Goal: Task Accomplishment & Management: Manage account settings

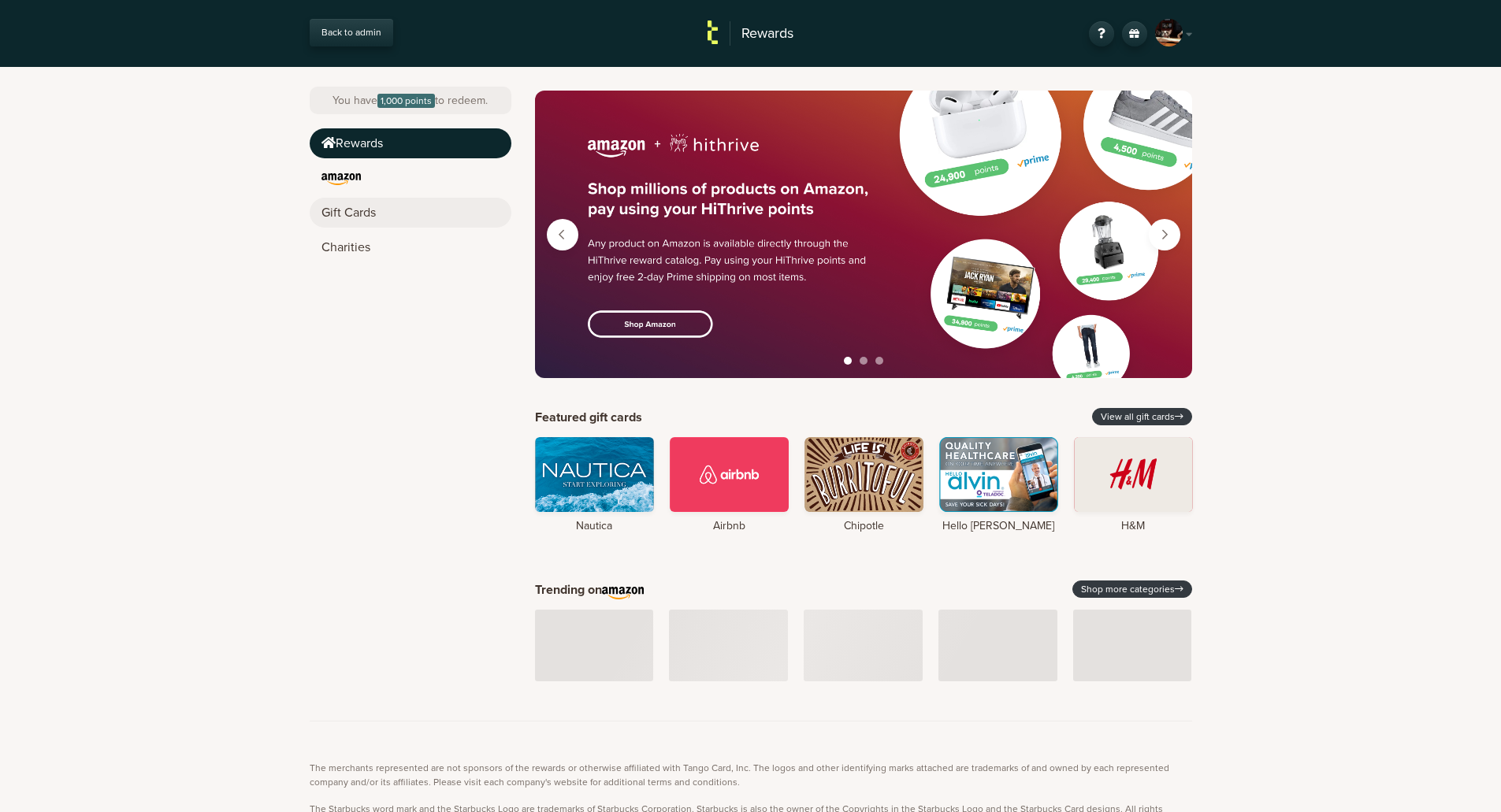
click at [358, 220] on link "Gift Cards" at bounding box center [410, 212] width 202 height 30
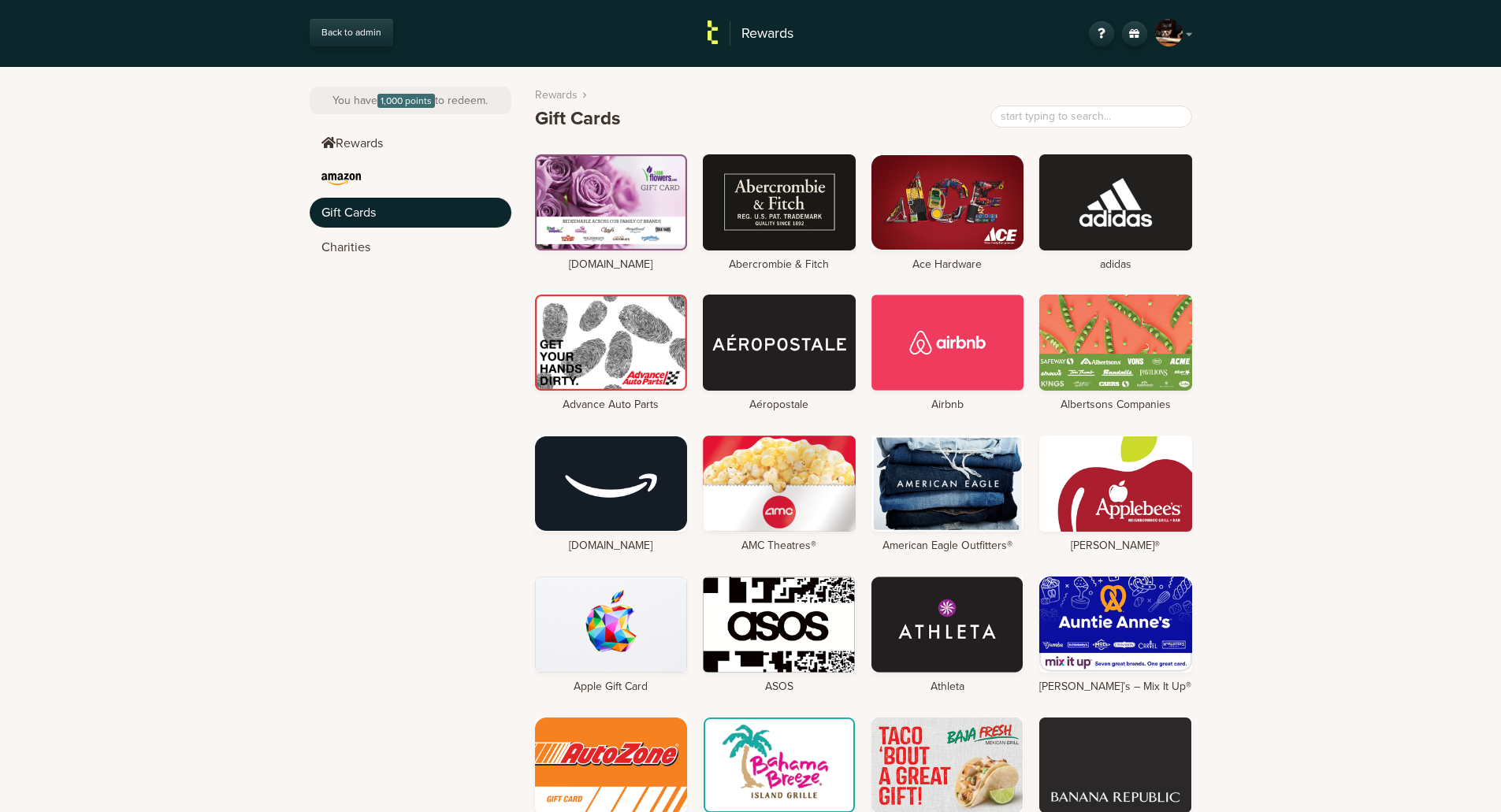
click at [1176, 31] on div "SM" at bounding box center [1168, 32] width 27 height 27
click at [346, 35] on link "Back to admin" at bounding box center [351, 32] width 83 height 27
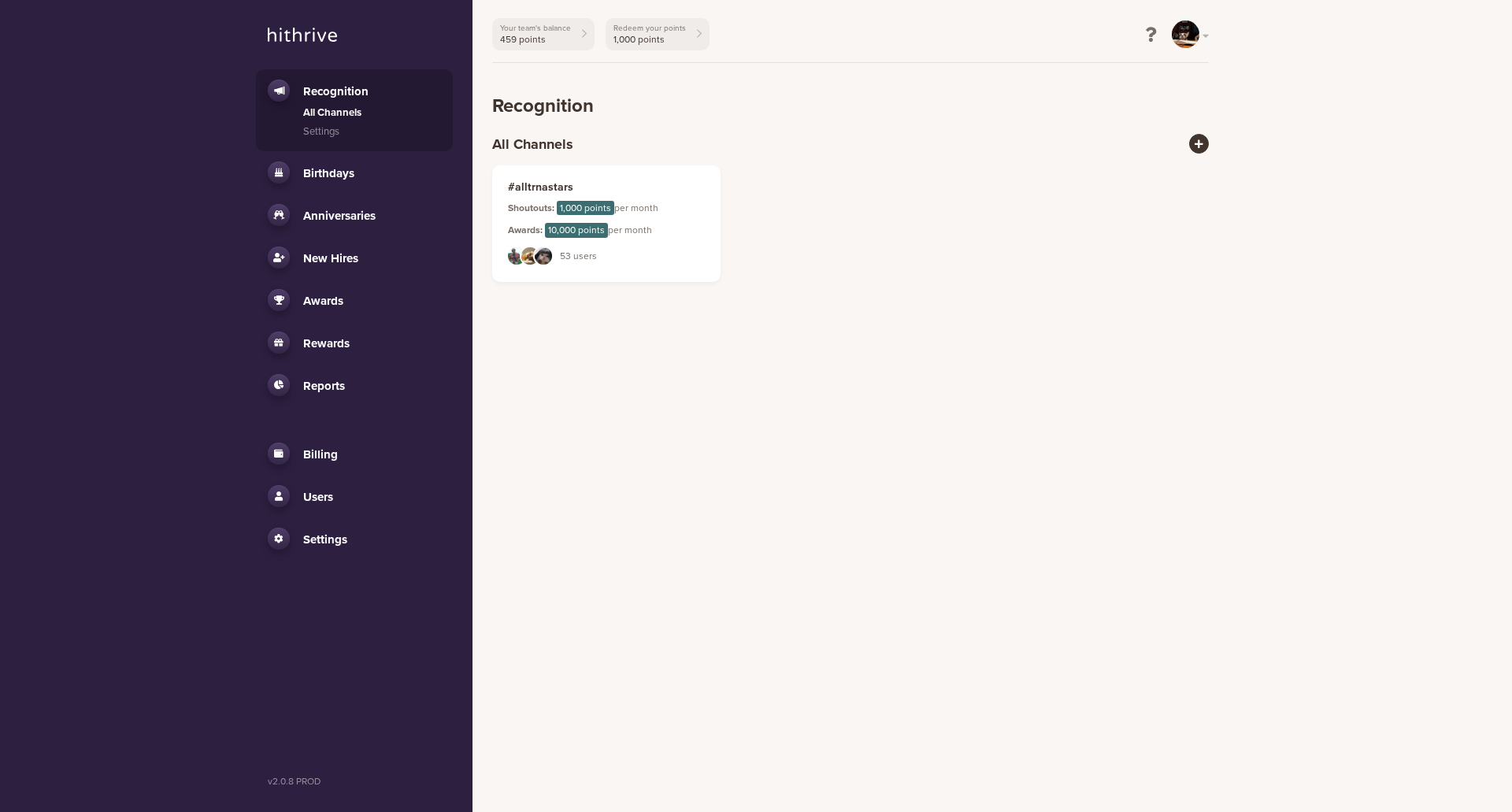
click at [319, 503] on span "Users" at bounding box center [318, 497] width 30 height 14
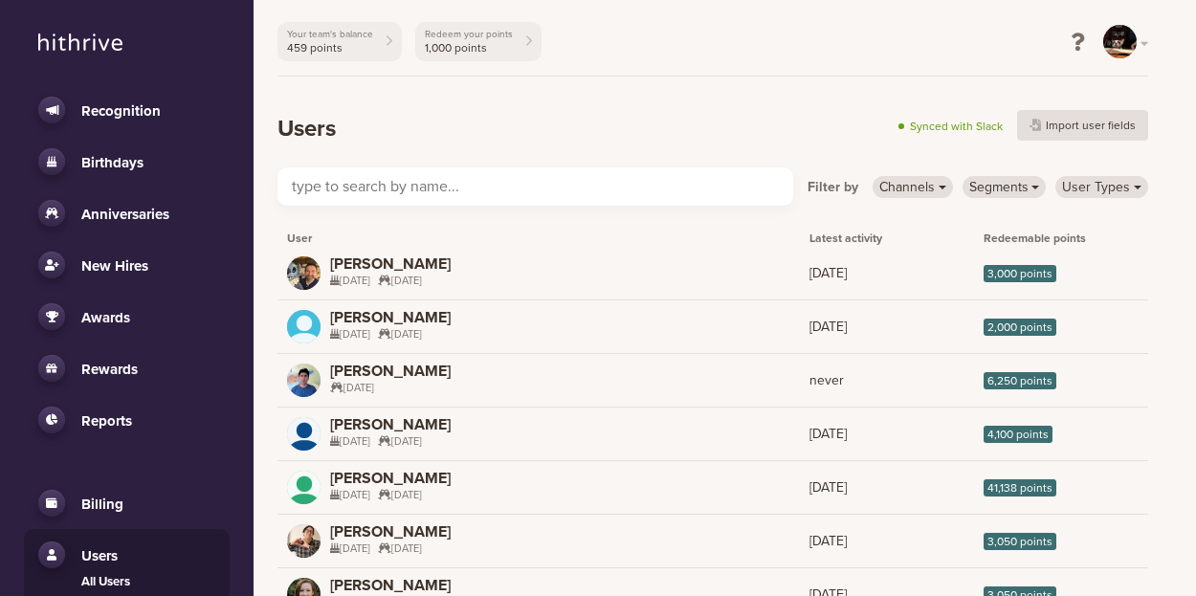
scroll to position [130, 0]
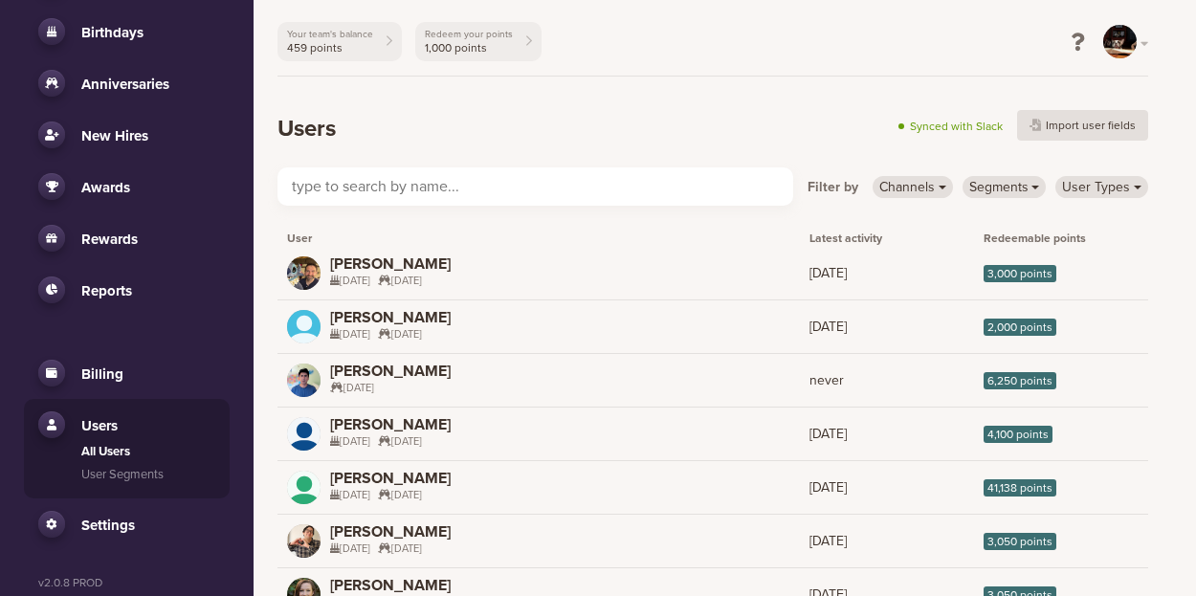
click at [99, 378] on span "Billing" at bounding box center [102, 373] width 42 height 17
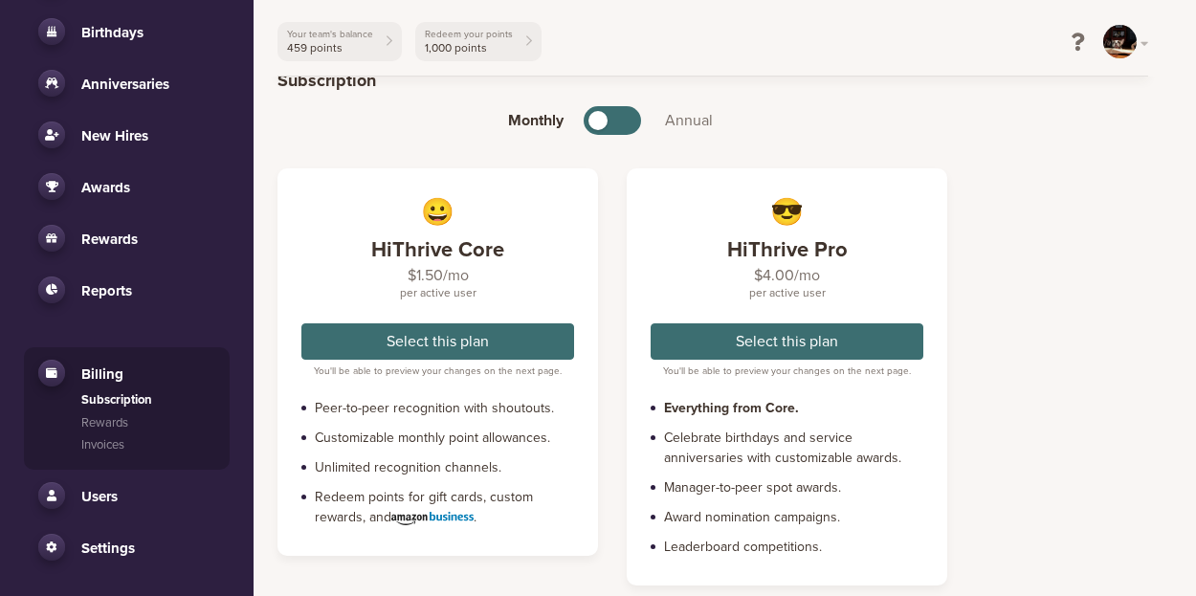
scroll to position [320, 0]
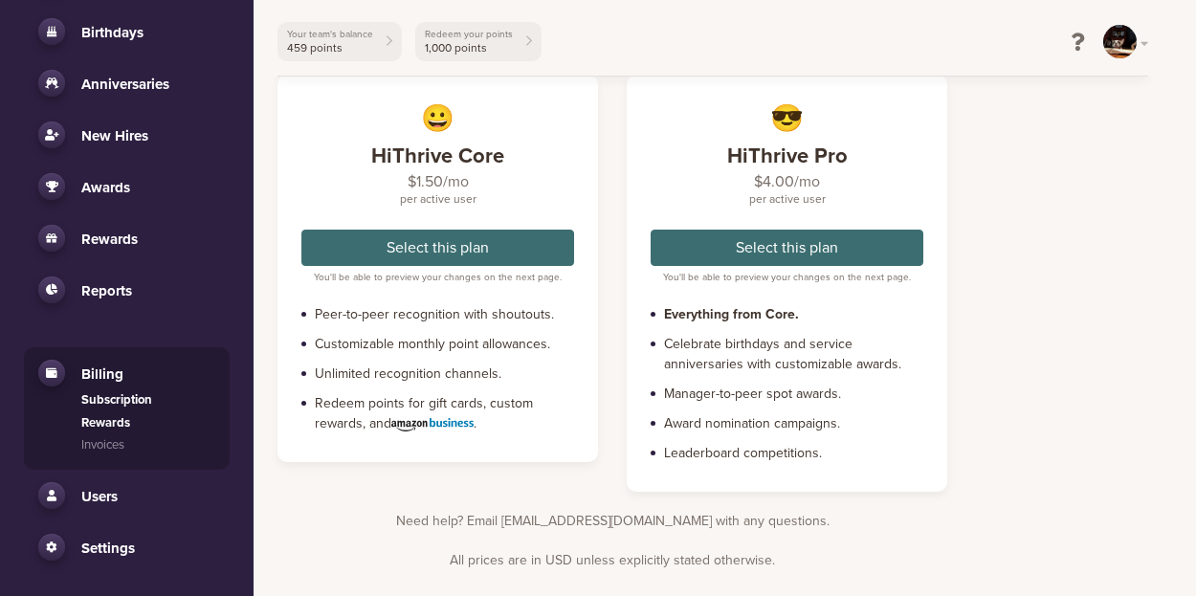
click at [99, 427] on link "Rewards" at bounding box center [148, 423] width 134 height 19
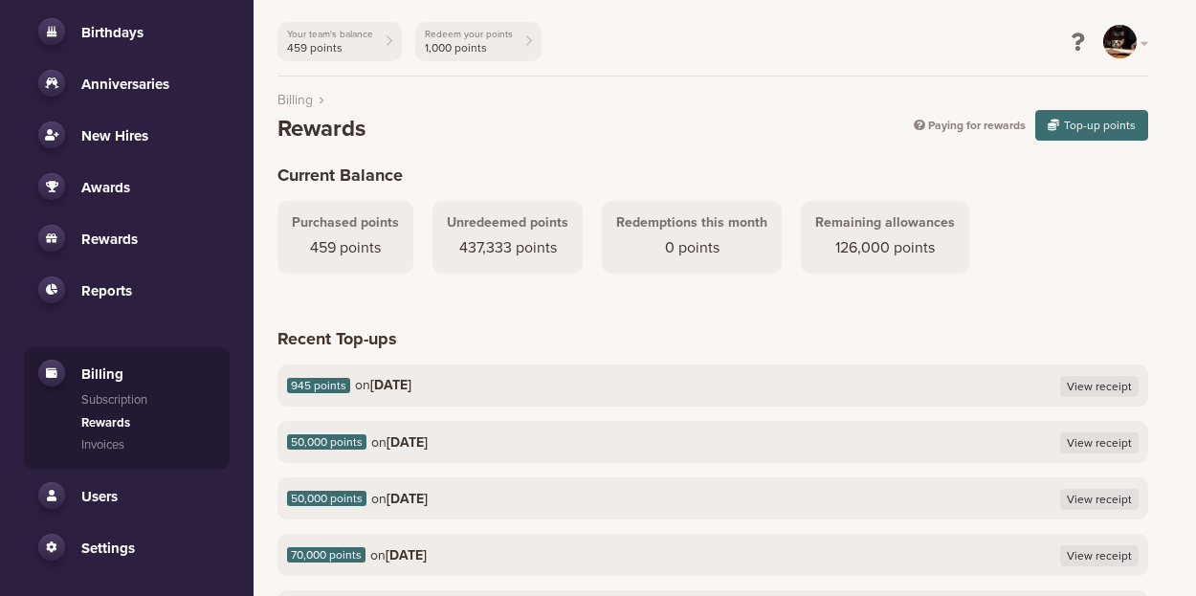
click at [411, 380] on strong "2/3/2025" at bounding box center [390, 385] width 41 height 16
click at [407, 325] on header "Recent Top-ups" at bounding box center [712, 335] width 870 height 57
click at [413, 345] on header "Recent Top-ups" at bounding box center [712, 335] width 870 height 57
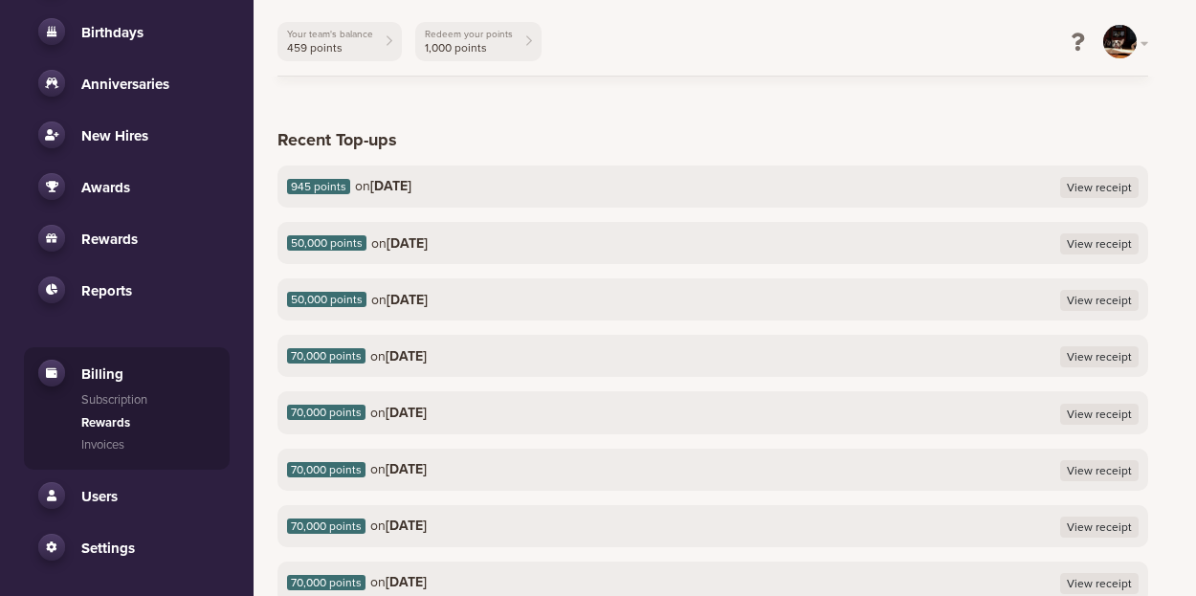
scroll to position [341, 0]
